Goal: Find specific page/section: Find specific page/section

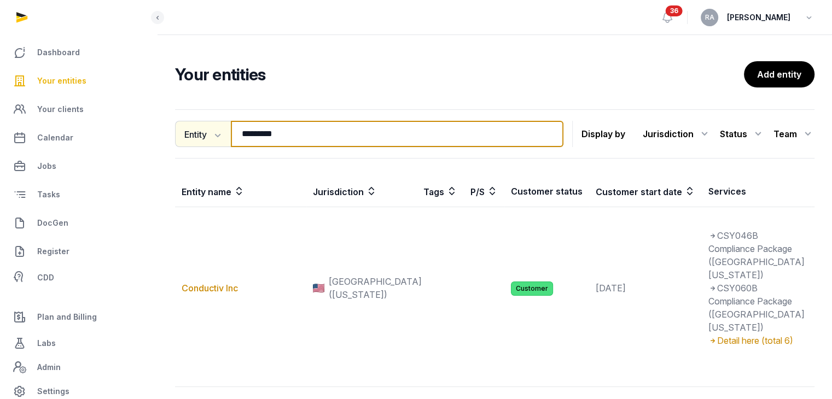
drag, startPoint x: 282, startPoint y: 136, endPoint x: 206, endPoint y: 136, distance: 76.6
click at [206, 136] on div "Entity Entity People Tags Services ********* Search" at bounding box center [369, 134] width 388 height 26
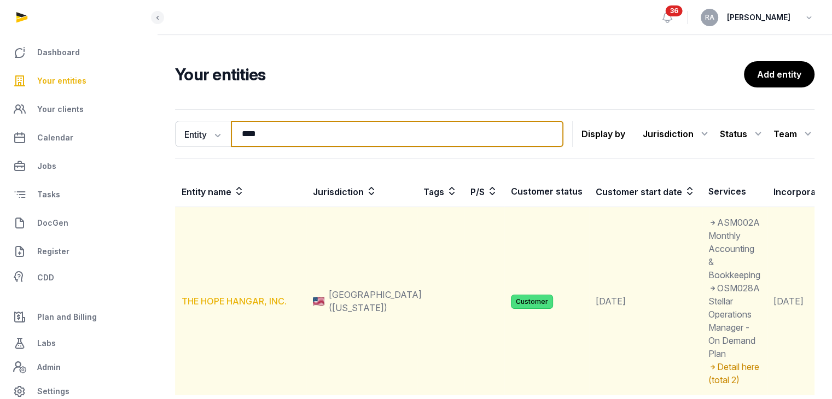
type input "****"
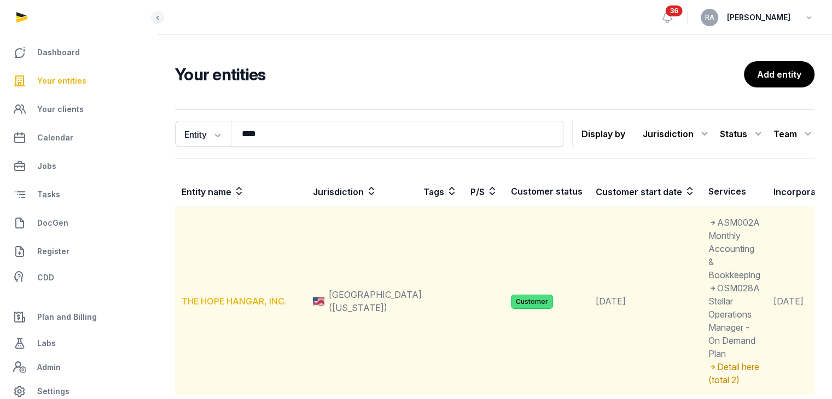
click at [240, 307] on link "THE HOPE HANGAR, INC." at bounding box center [234, 301] width 105 height 11
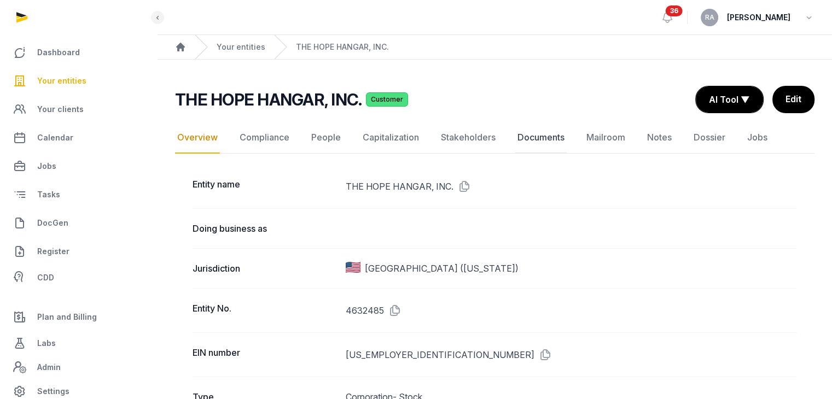
click at [534, 135] on link "Documents" at bounding box center [540, 138] width 51 height 32
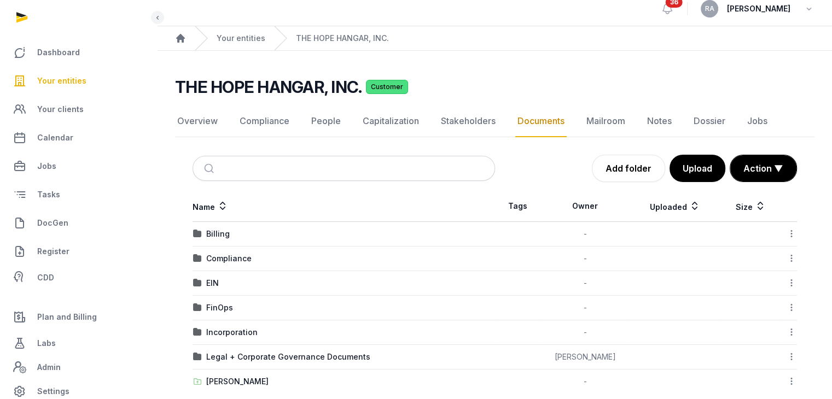
scroll to position [24, 0]
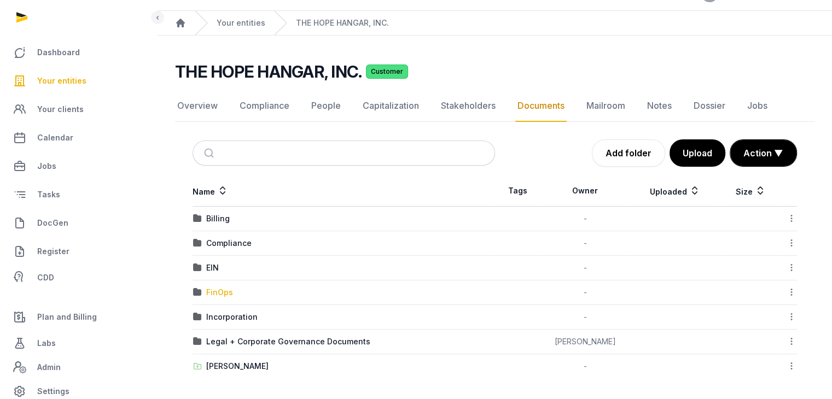
click at [217, 289] on div "FinOps" at bounding box center [219, 292] width 27 height 11
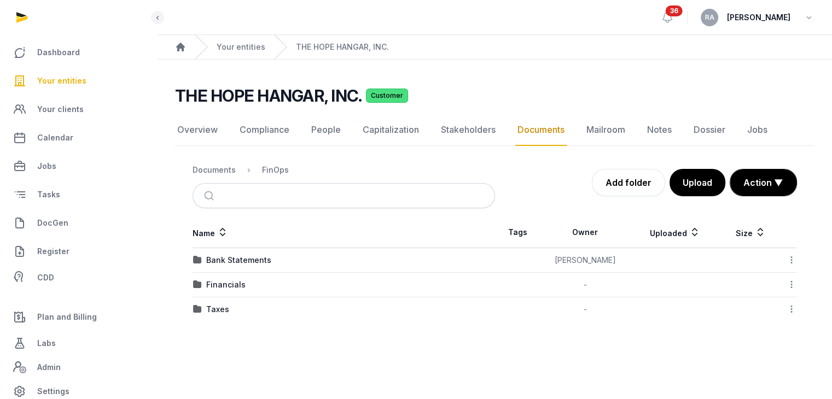
scroll to position [0, 0]
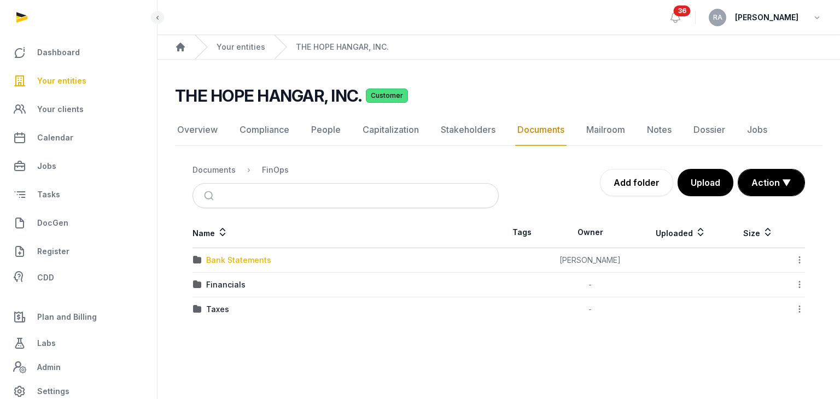
click at [245, 257] on div "Bank Statements" at bounding box center [238, 260] width 65 height 11
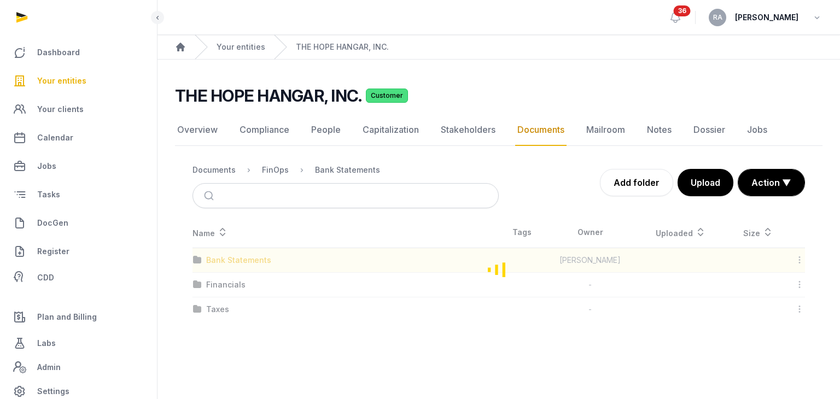
click at [245, 257] on div "Loading" at bounding box center [499, 269] width 648 height 104
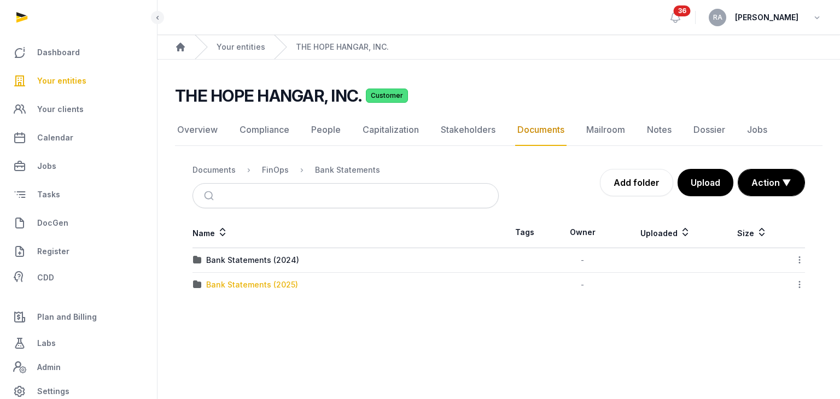
click at [273, 280] on div "Bank Statements (2025)" at bounding box center [252, 285] width 92 height 11
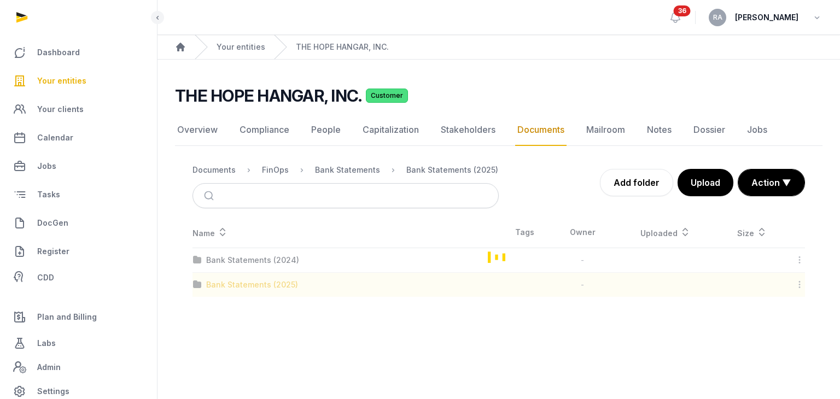
click at [273, 278] on div "Loading" at bounding box center [499, 257] width 648 height 80
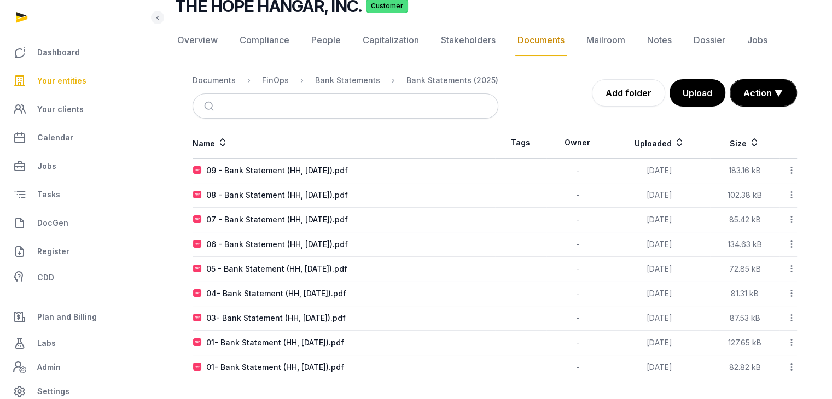
scroll to position [90, 0]
click at [323, 168] on div "09 - Bank Statement (HH, [DATE]).pdf" at bounding box center [277, 170] width 142 height 11
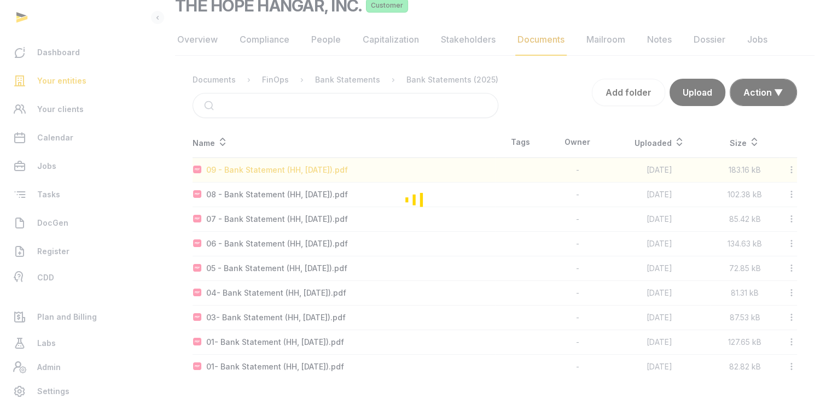
click at [323, 168] on div "Loading" at bounding box center [416, 199] width 832 height 399
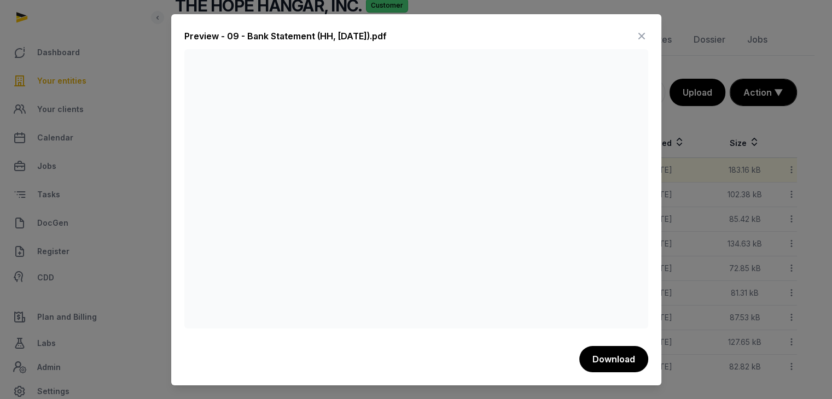
click at [643, 40] on icon at bounding box center [641, 36] width 13 height 18
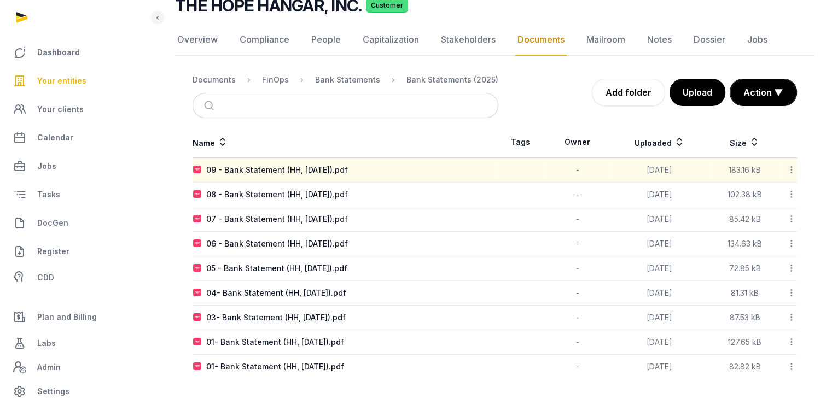
click at [58, 84] on span "Your entities" at bounding box center [61, 80] width 49 height 13
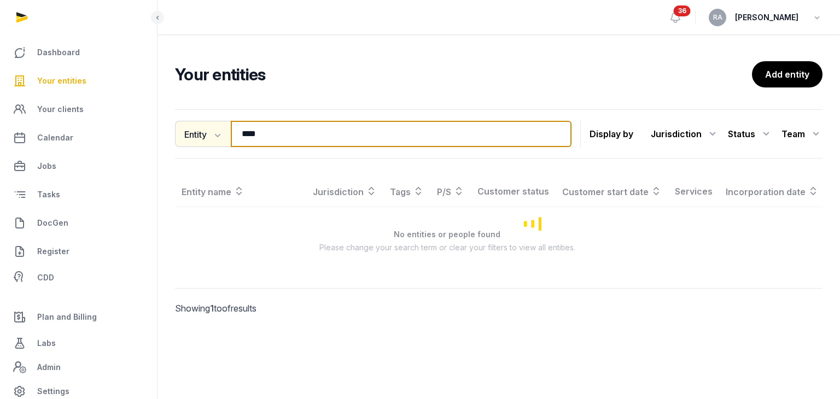
drag, startPoint x: 293, startPoint y: 129, endPoint x: 175, endPoint y: 136, distance: 117.9
click at [177, 136] on div "Entity Entity People Tags Services **** Search" at bounding box center [373, 134] width 397 height 26
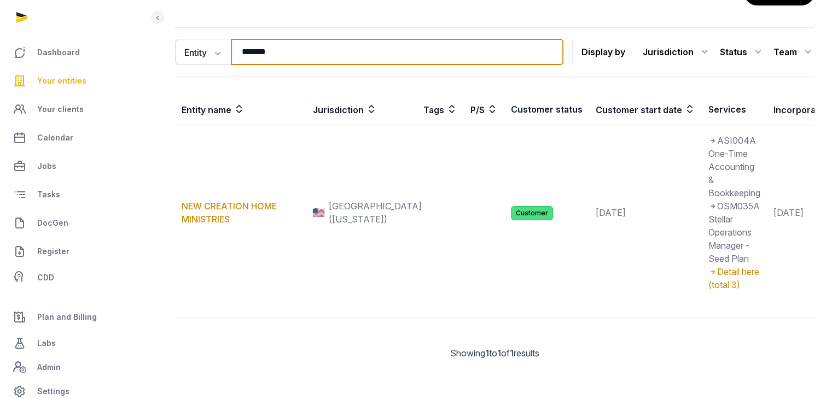
scroll to position [88, 0]
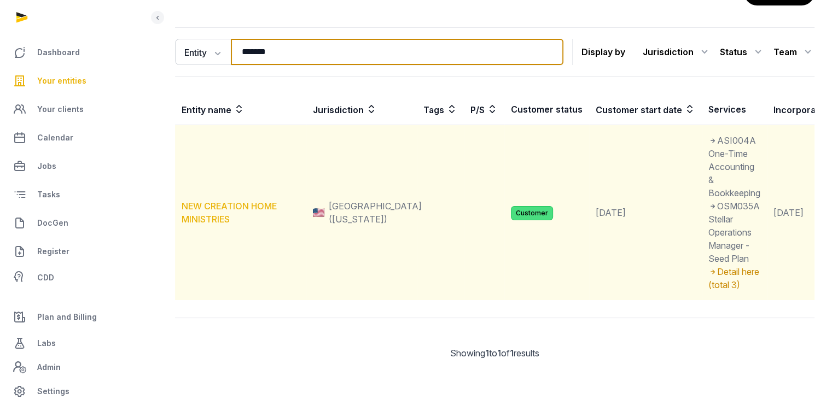
type input "*******"
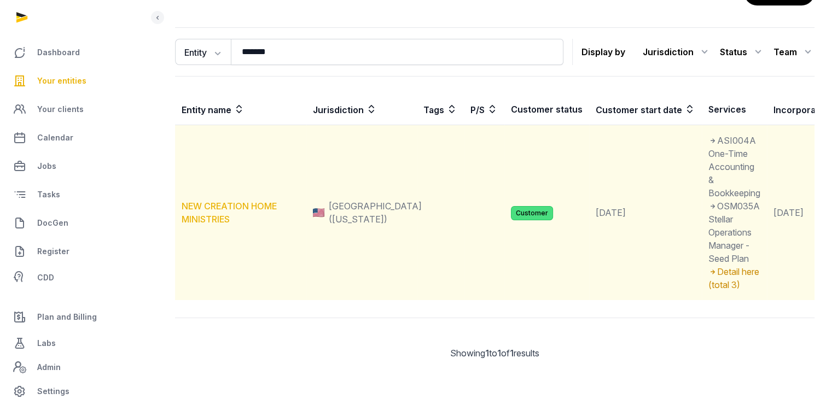
click at [236, 201] on link "NEW CREATION HOME MINISTRIES" at bounding box center [229, 213] width 95 height 24
